Goal: Information Seeking & Learning: Understand process/instructions

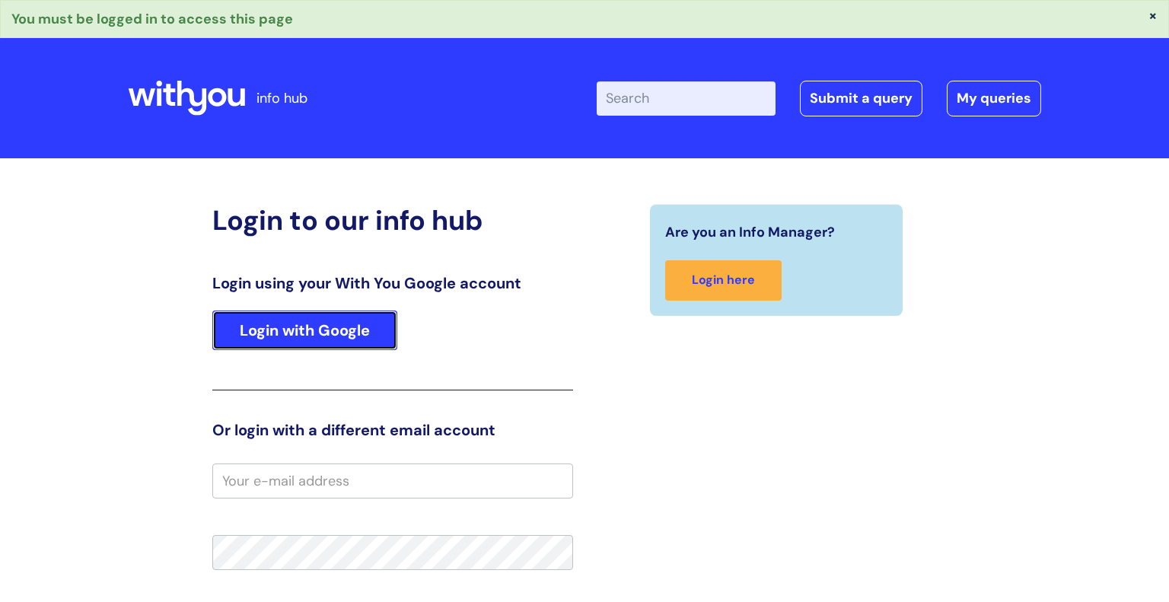
click at [328, 333] on link "Login with Google" at bounding box center [304, 330] width 185 height 40
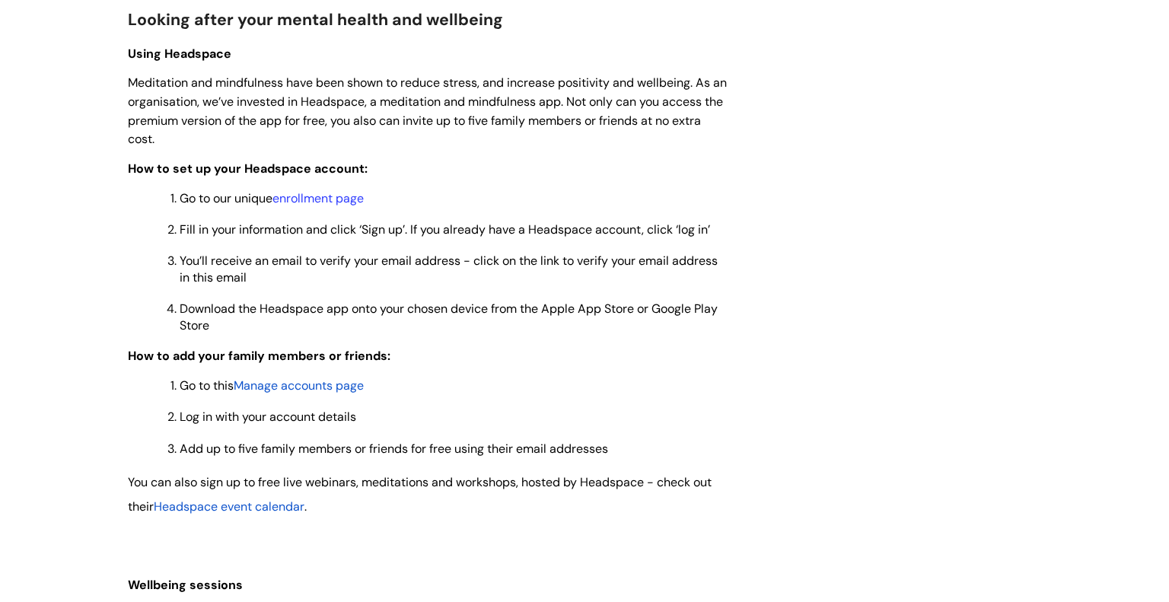
scroll to position [1196, 0]
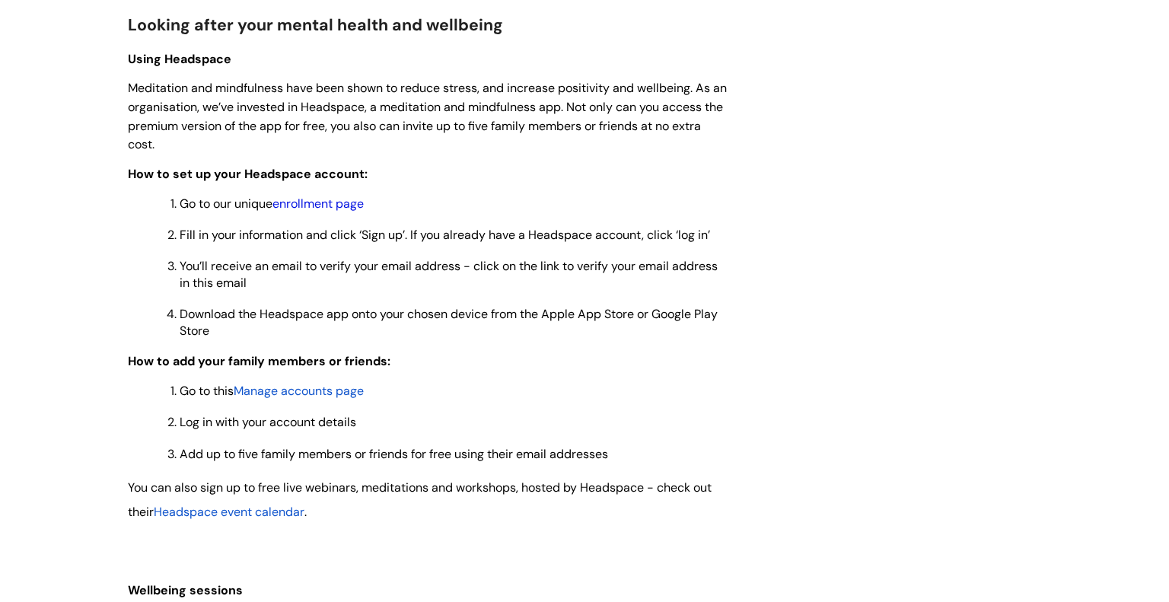
click at [332, 212] on link "enrollment page" at bounding box center [317, 204] width 91 height 16
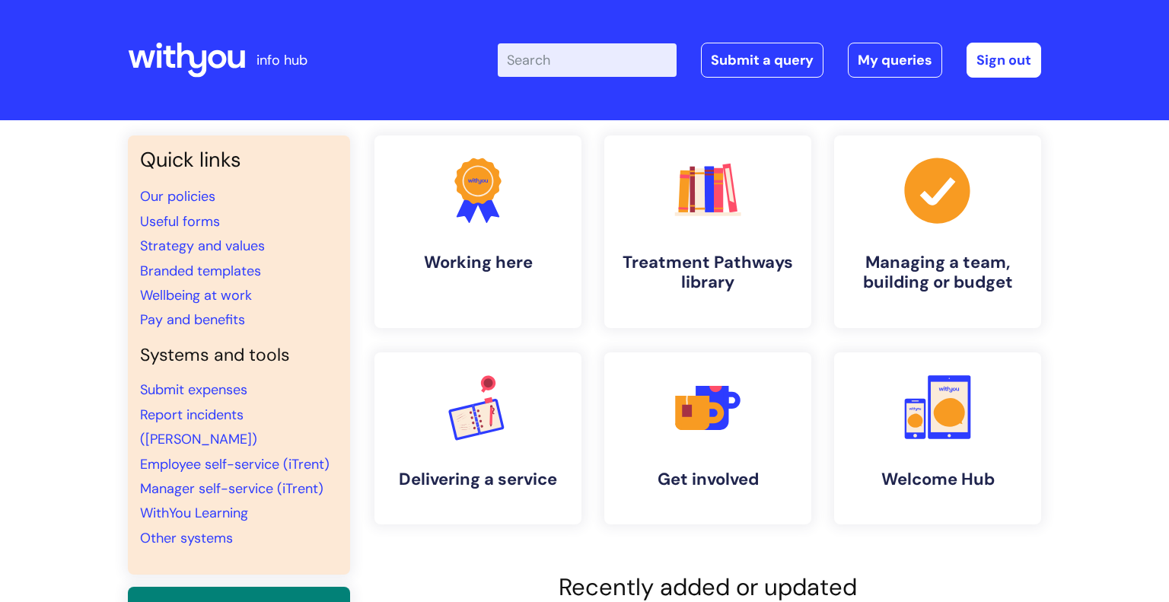
click at [533, 62] on input "Enter your search term here..." at bounding box center [587, 59] width 179 height 33
click at [533, 62] on input "h" at bounding box center [587, 59] width 179 height 33
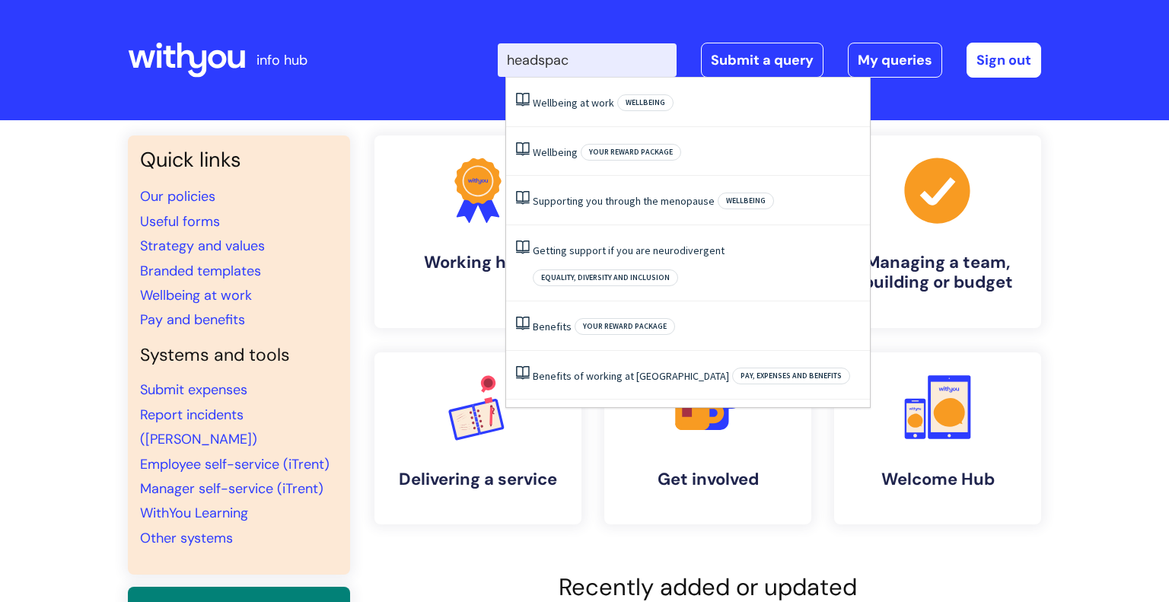
type input "headspace"
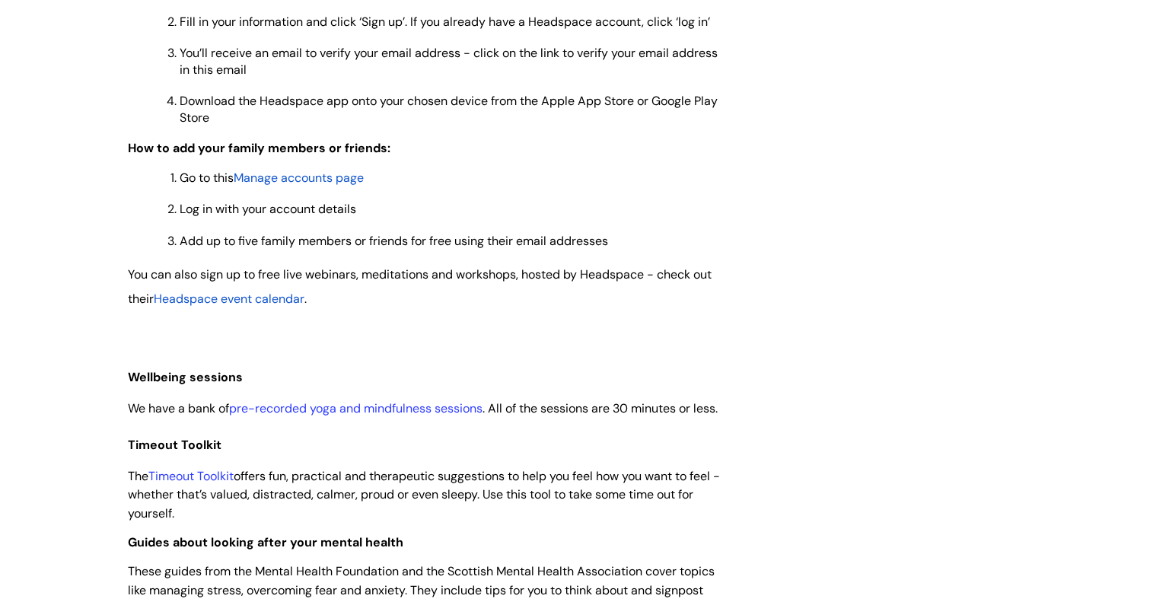
scroll to position [1411, 0]
click at [336, 184] on span "Manage accounts page" at bounding box center [299, 176] width 130 height 16
